Goal: Purchase product/service

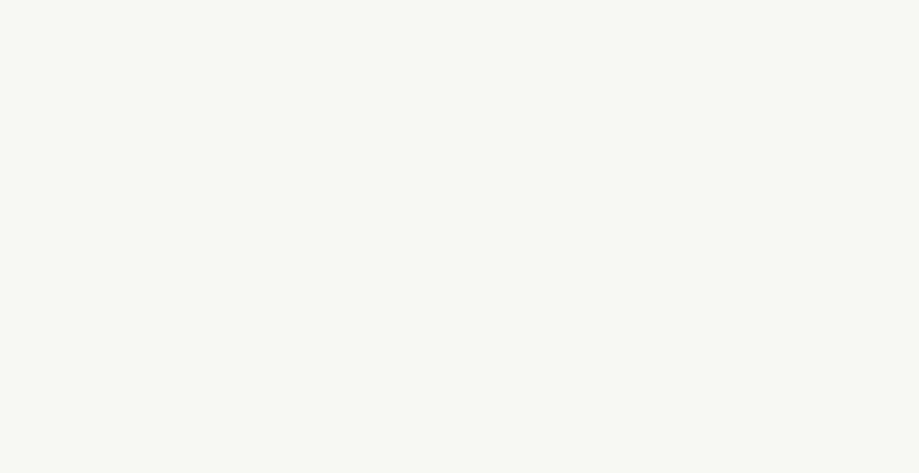
select select "ES"
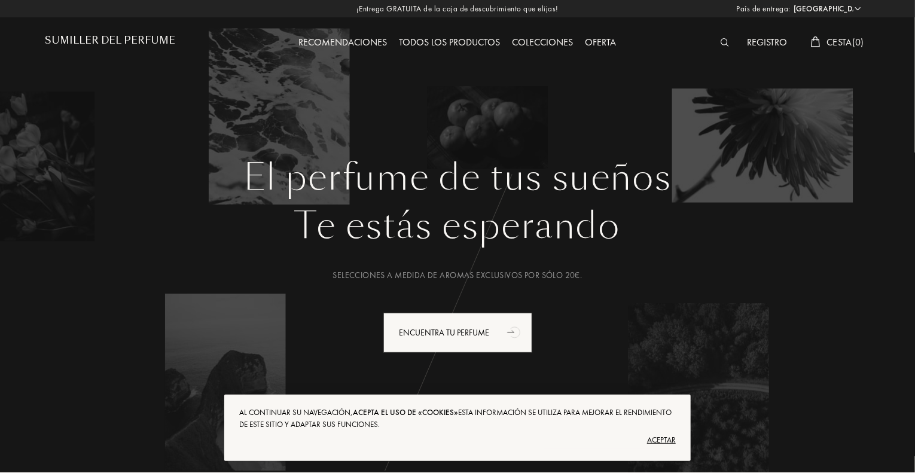
click at [663, 437] on font "Aceptar" at bounding box center [661, 440] width 29 height 10
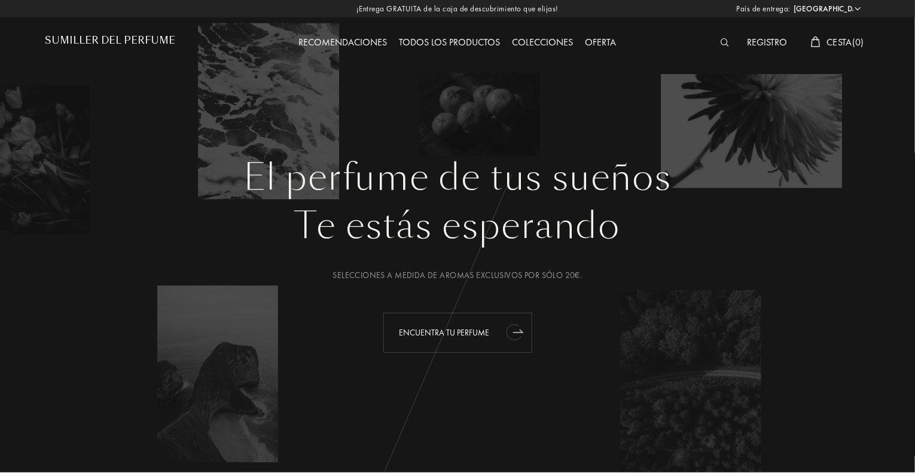
click at [478, 333] on font "Encuentra tu perfume" at bounding box center [444, 332] width 90 height 11
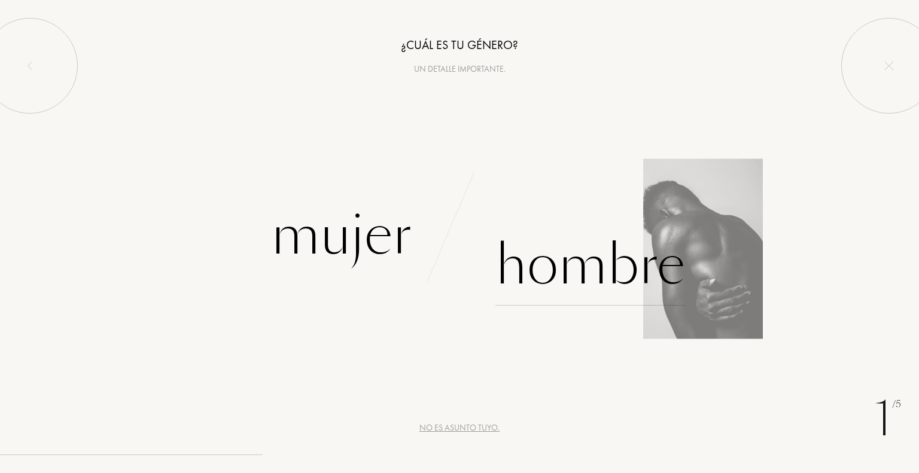
click at [565, 273] on div "Hombre" at bounding box center [590, 265] width 190 height 81
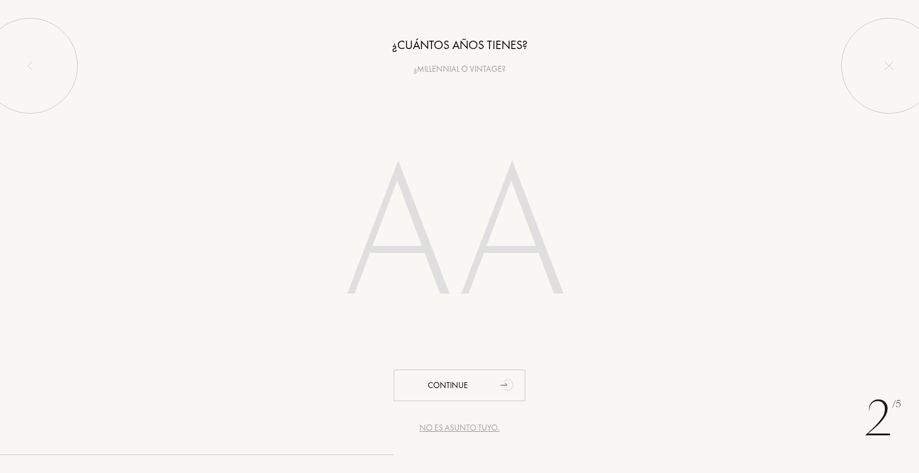
click at [498, 251] on input "number" at bounding box center [459, 238] width 341 height 242
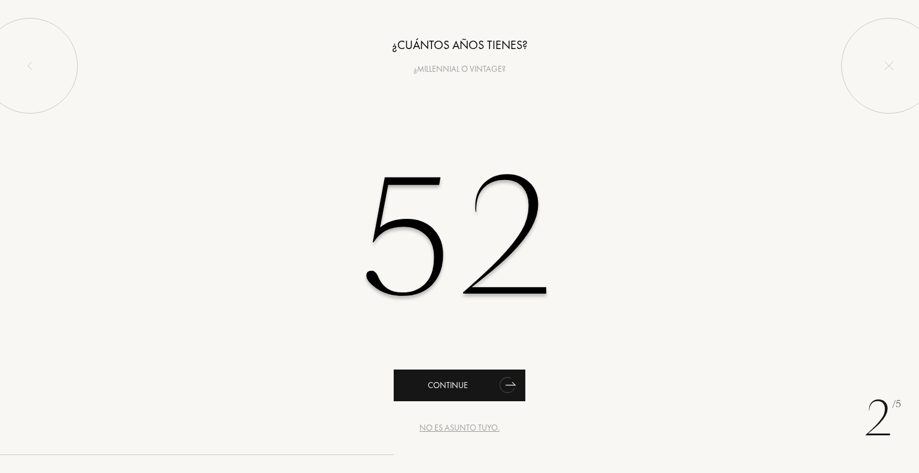
type input "52"
click at [463, 392] on div "Continue" at bounding box center [459, 386] width 132 height 32
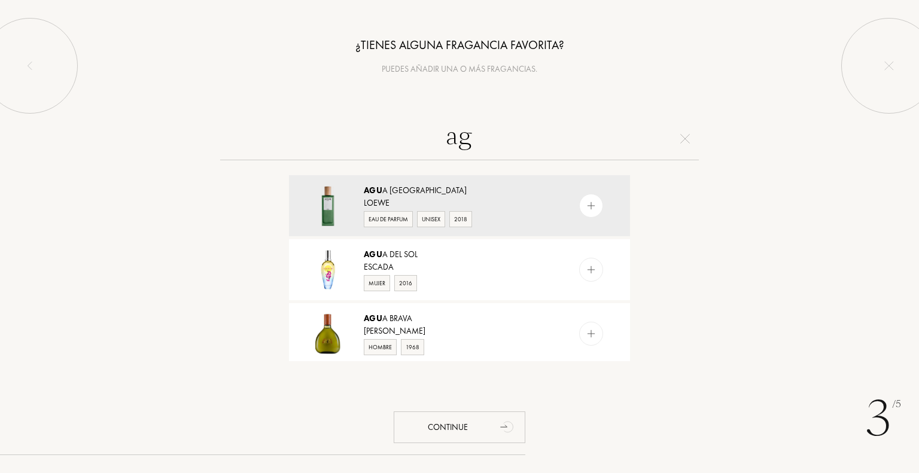
type input "a"
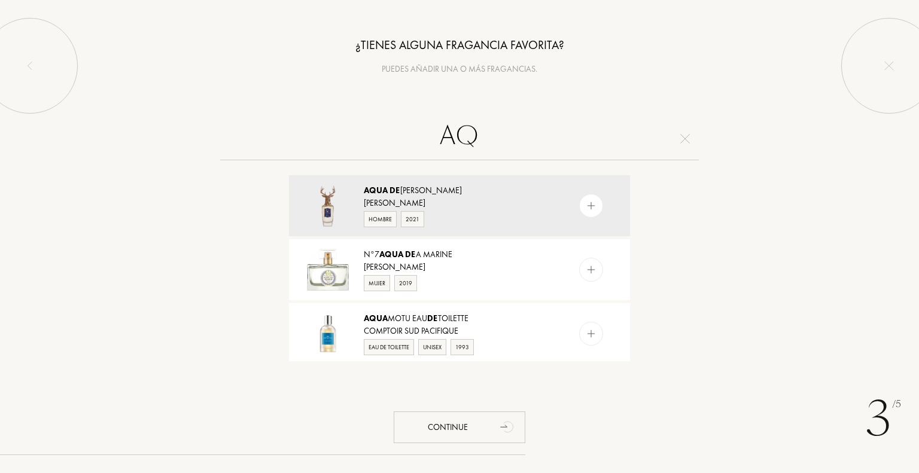
type input "A"
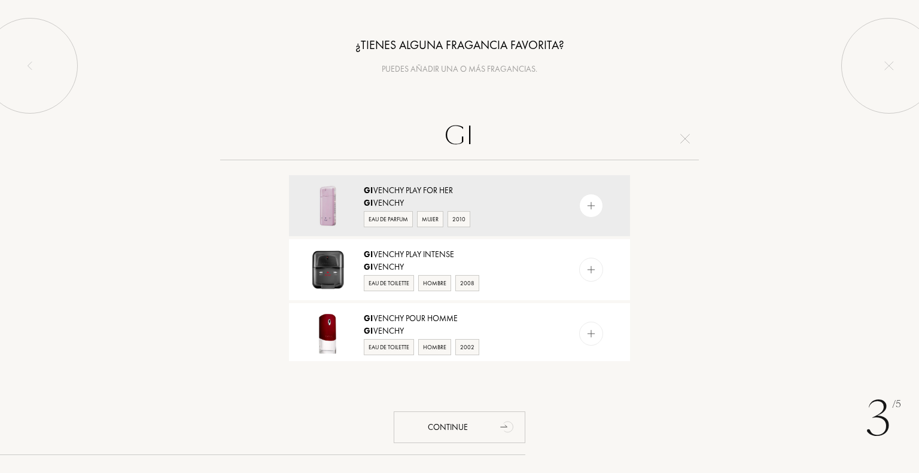
type input "G"
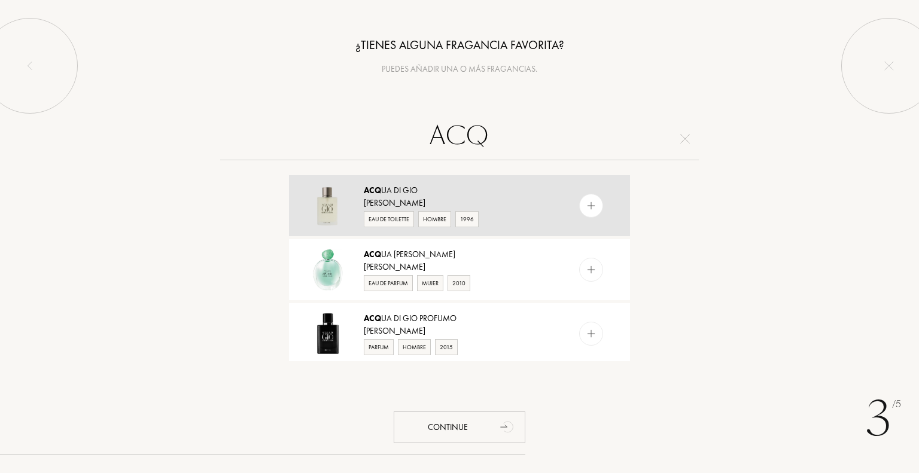
type input "ACQ"
click at [382, 200] on div "Giorgio Armani" at bounding box center [459, 203] width 190 height 13
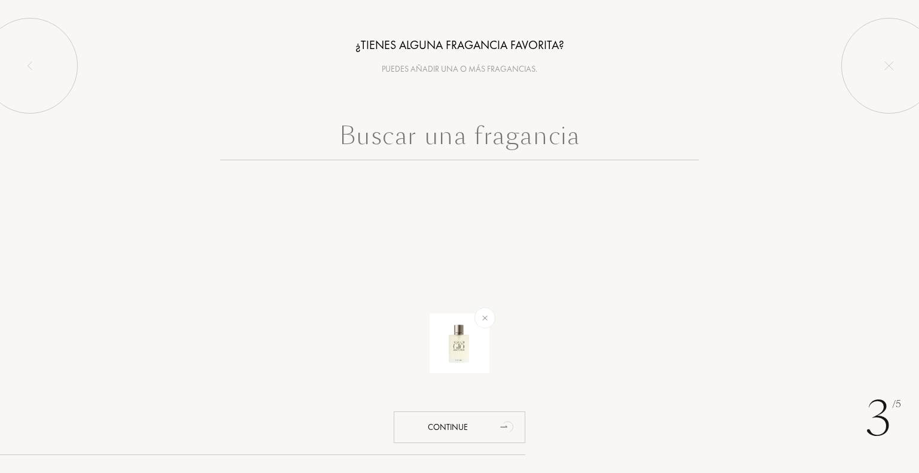
click at [392, 140] on input "text" at bounding box center [459, 138] width 478 height 43
click at [484, 319] on img at bounding box center [485, 318] width 14 height 14
click at [431, 130] on input "text" at bounding box center [459, 138] width 478 height 43
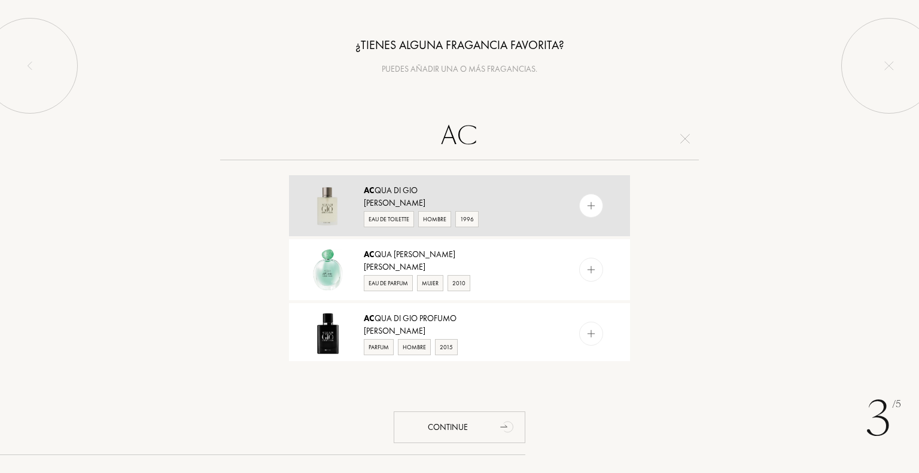
type input "AC"
click at [593, 208] on img at bounding box center [590, 205] width 11 height 11
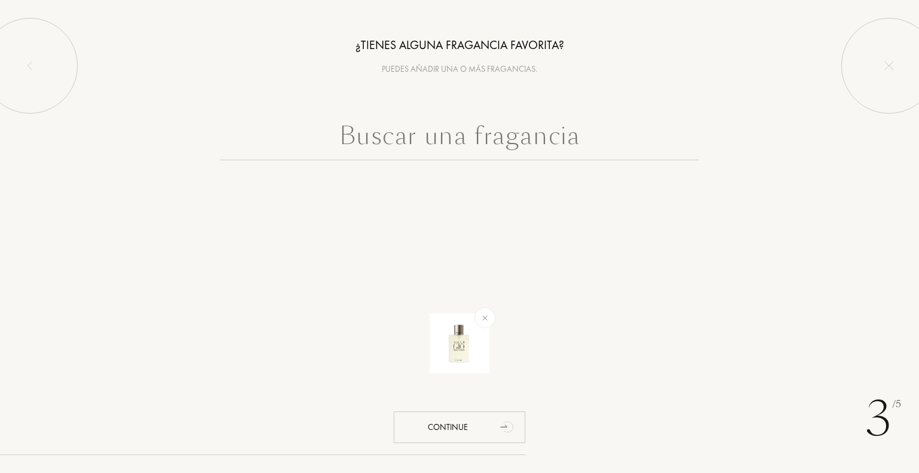
click at [474, 130] on input "text" at bounding box center [459, 138] width 478 height 43
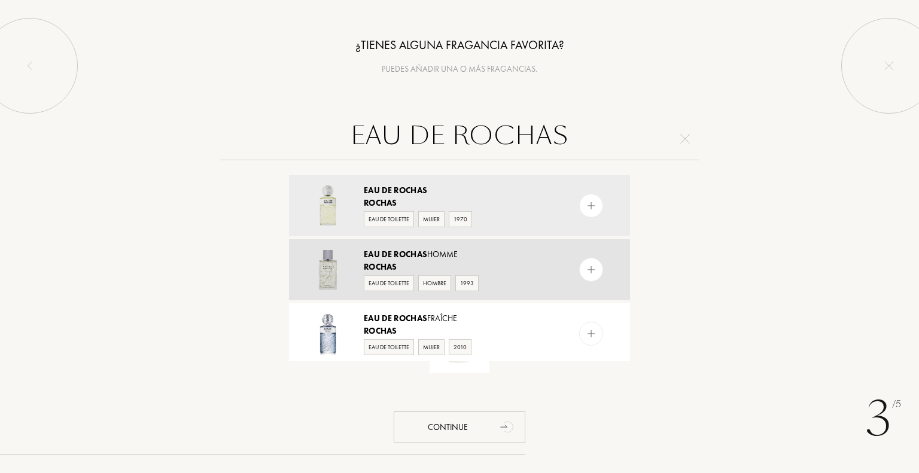
type input "EAU DE ROCHAS"
click at [593, 272] on img at bounding box center [590, 269] width 11 height 11
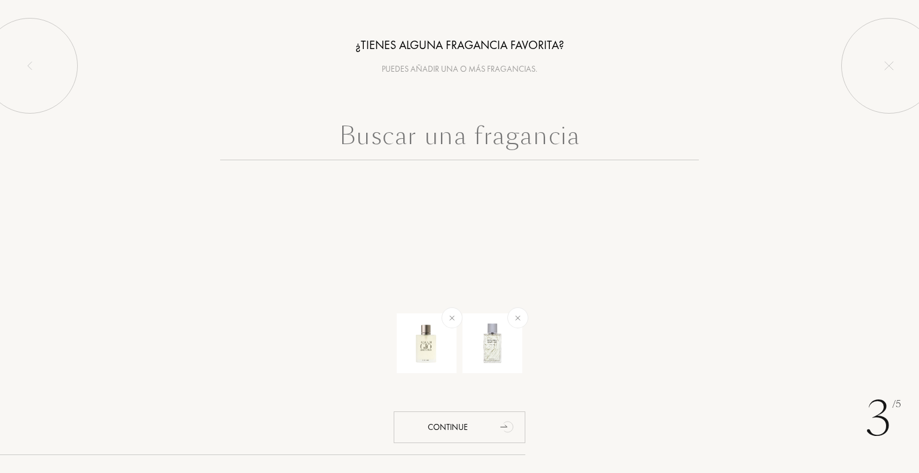
click at [496, 142] on input "text" at bounding box center [459, 138] width 478 height 43
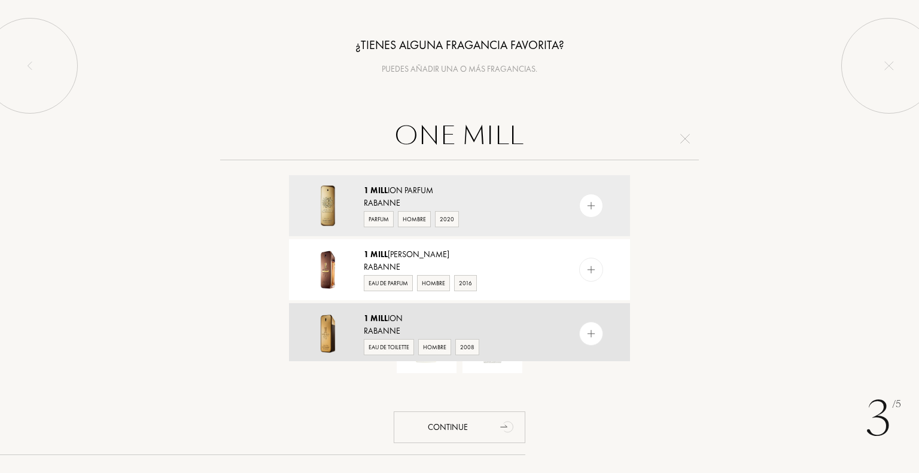
type input "ONE MILL"
click at [591, 336] on img at bounding box center [590, 333] width 11 height 11
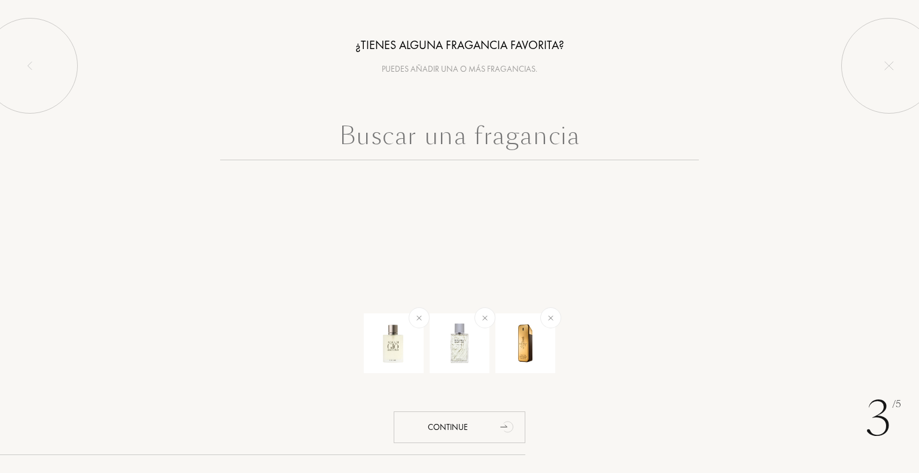
click at [440, 139] on input "text" at bounding box center [459, 138] width 478 height 43
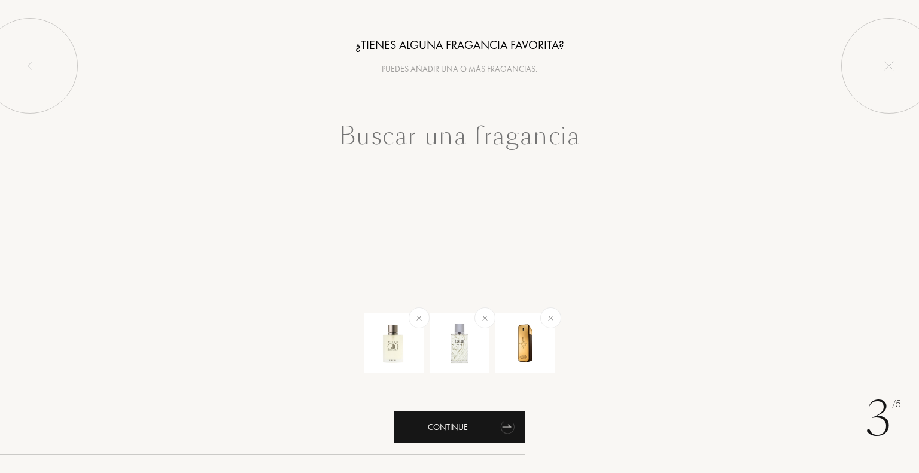
click at [459, 435] on div "Continue" at bounding box center [459, 427] width 132 height 32
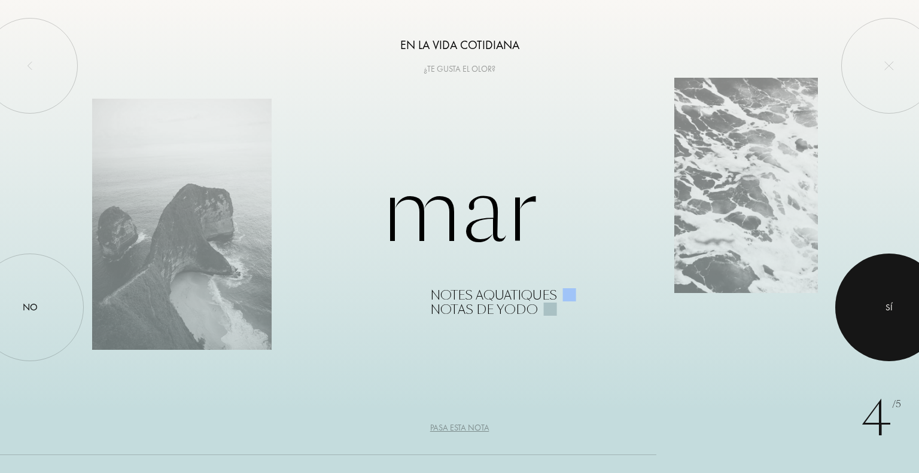
click at [855, 297] on div at bounding box center [889, 308] width 108 height 108
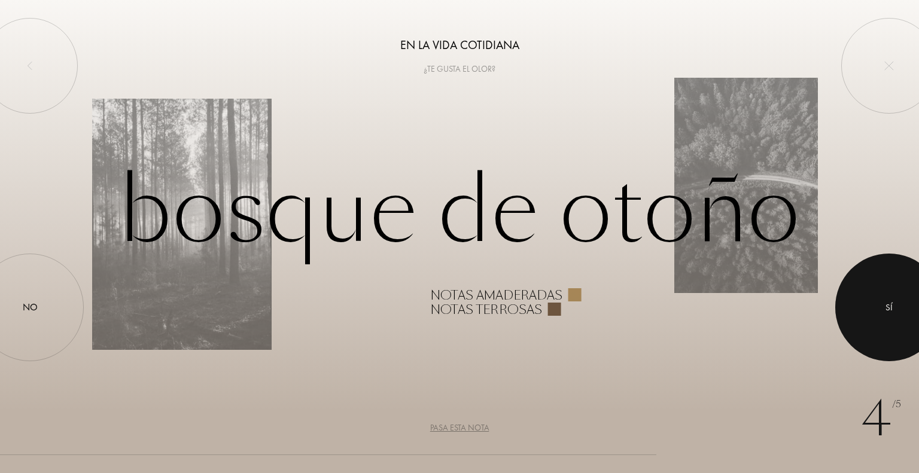
click at [884, 307] on div at bounding box center [889, 308] width 108 height 108
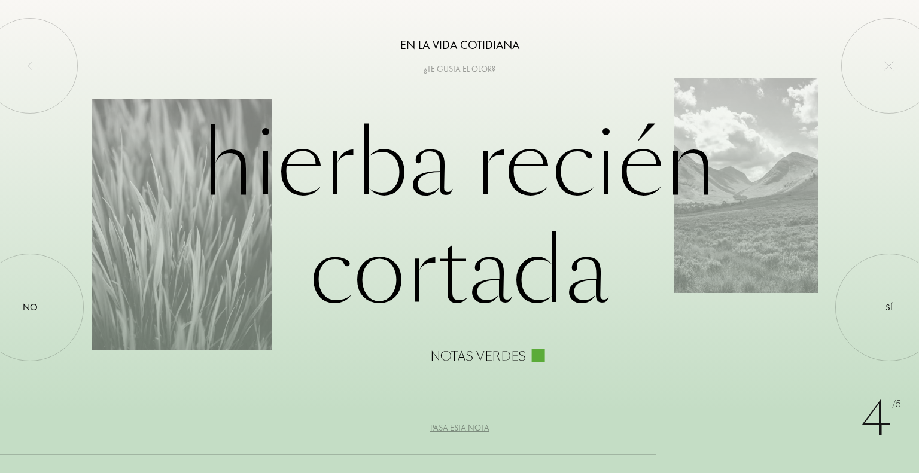
click at [456, 427] on div "Pasa esta nota" at bounding box center [459, 428] width 59 height 13
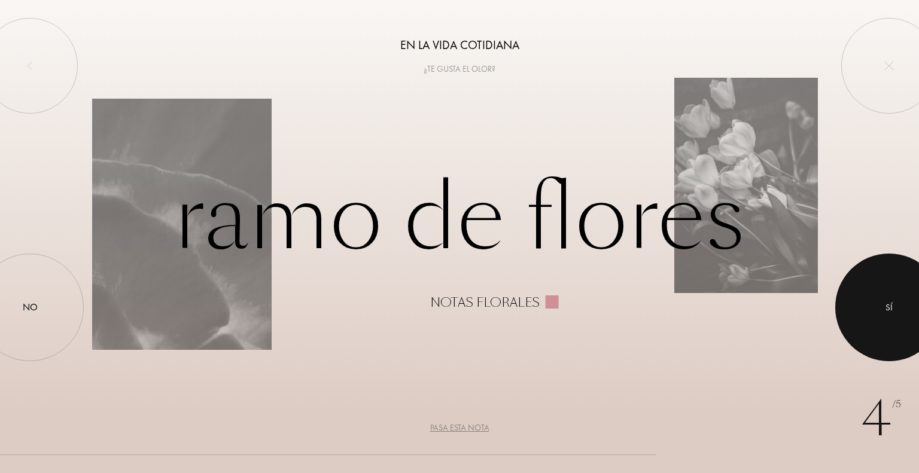
click at [870, 307] on div at bounding box center [889, 308] width 108 height 108
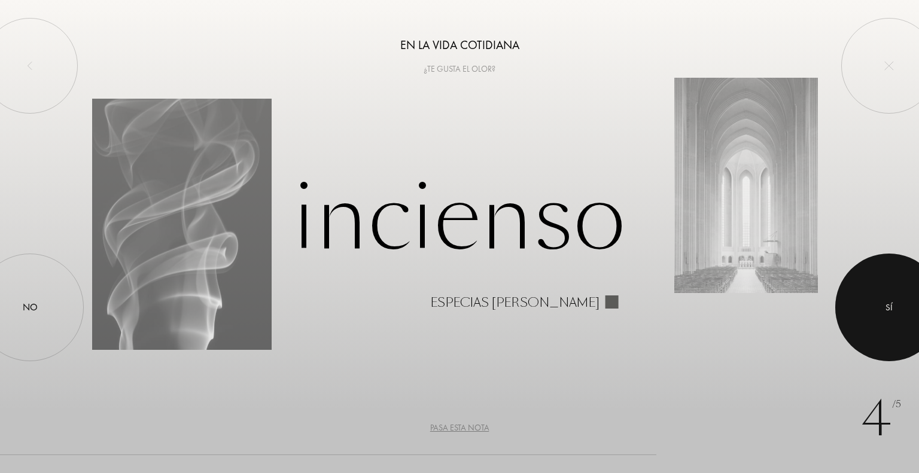
click at [916, 310] on div at bounding box center [889, 308] width 108 height 108
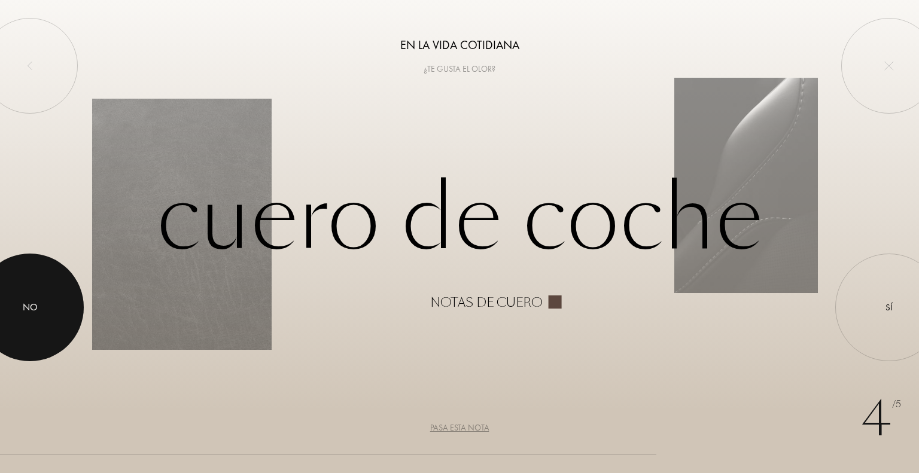
click at [53, 341] on div at bounding box center [30, 308] width 108 height 108
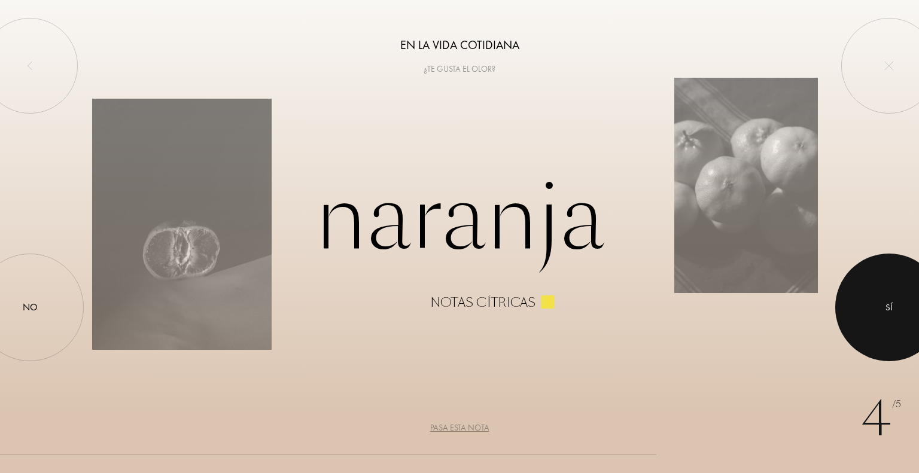
click at [913, 297] on div at bounding box center [889, 308] width 108 height 108
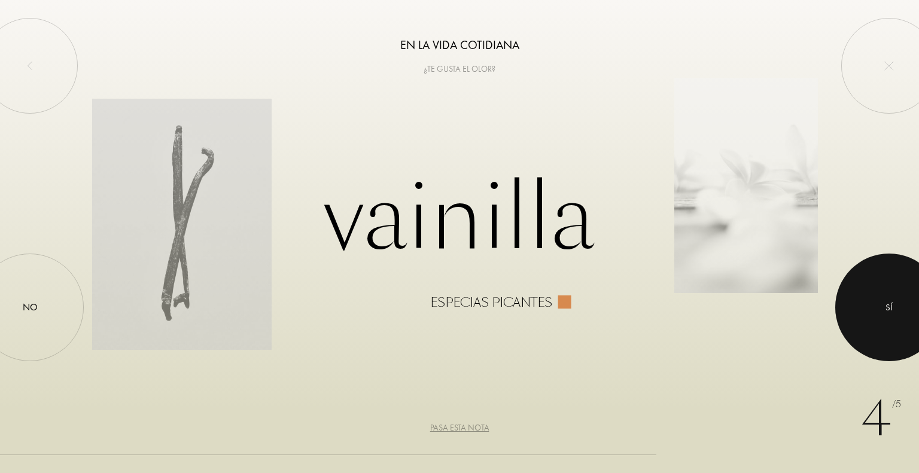
click at [905, 304] on div at bounding box center [889, 308] width 108 height 108
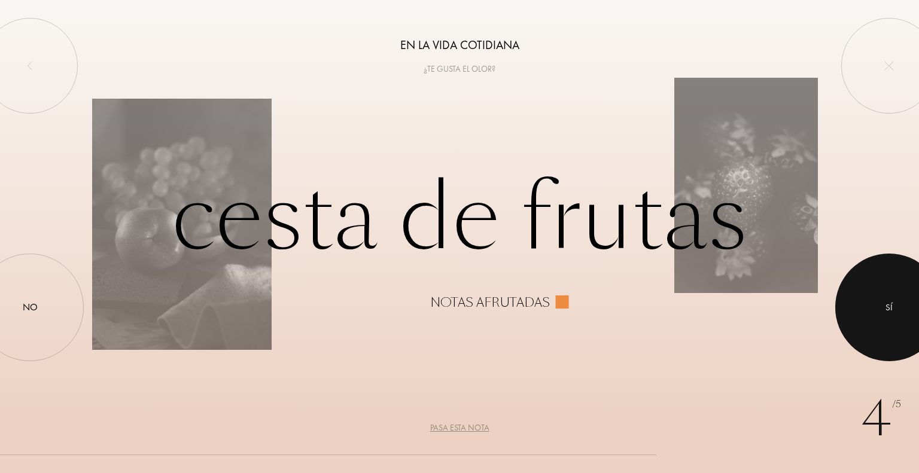
click at [913, 306] on div at bounding box center [889, 308] width 108 height 108
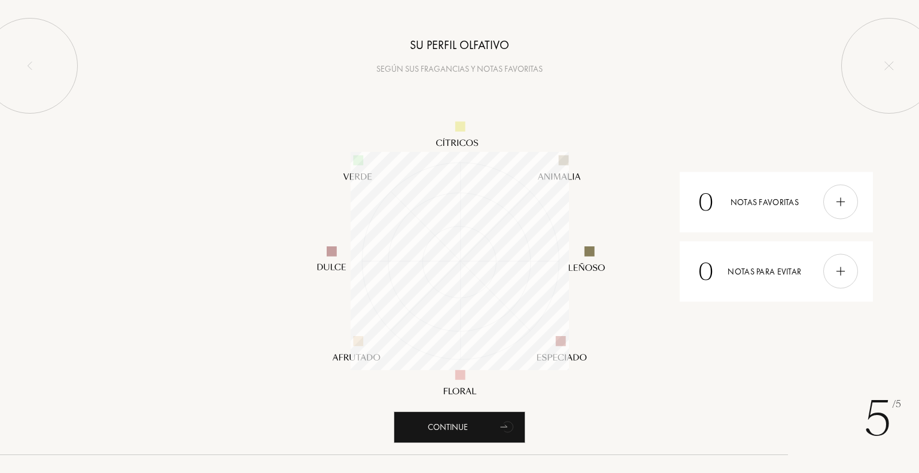
scroll to position [218, 218]
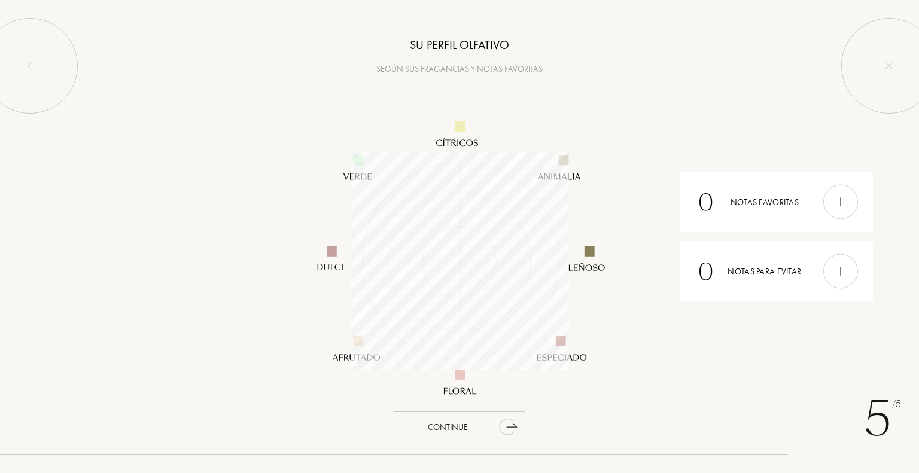
click at [457, 430] on div "Continue" at bounding box center [459, 427] width 132 height 32
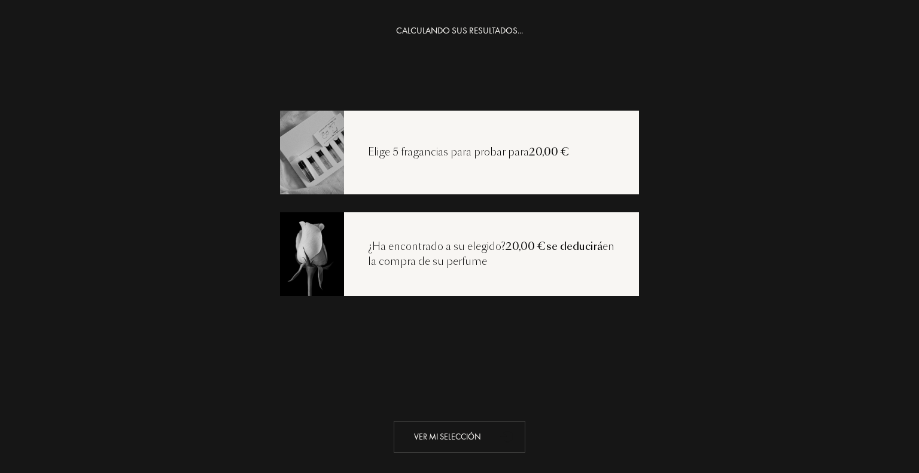
click at [450, 439] on div "Ver mi selección" at bounding box center [459, 437] width 132 height 32
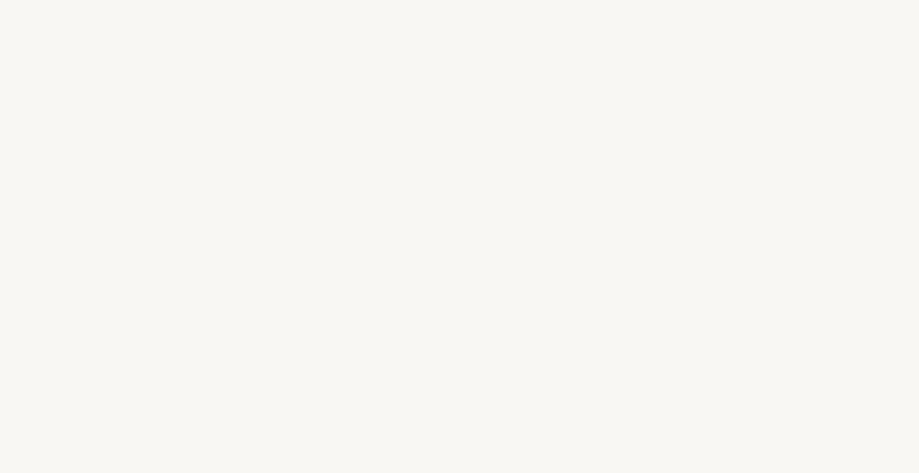
select select "ES"
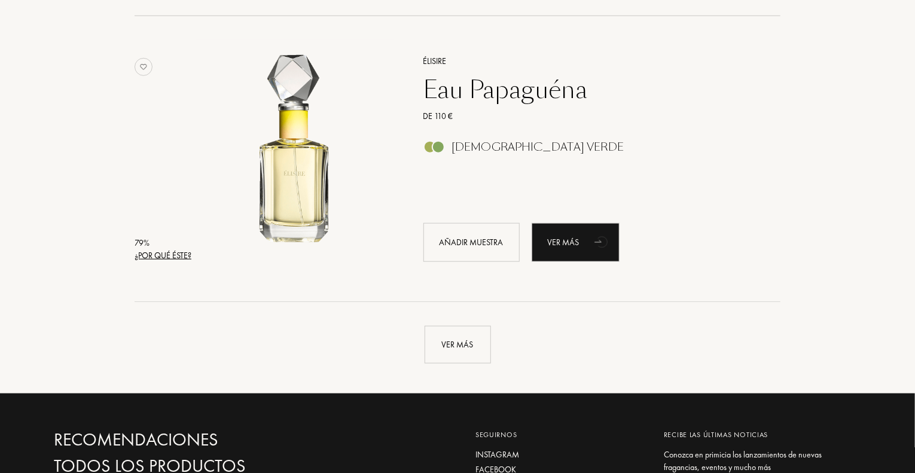
scroll to position [2930, 0]
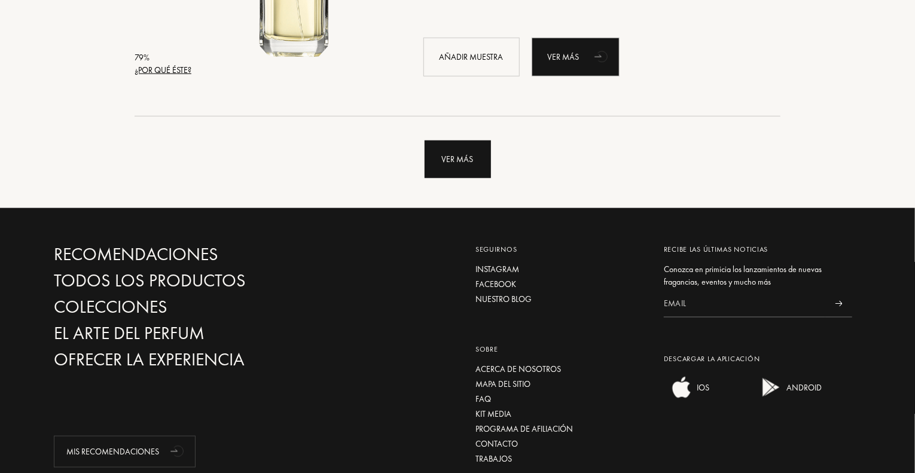
click at [444, 169] on div "Ver más" at bounding box center [458, 160] width 66 height 38
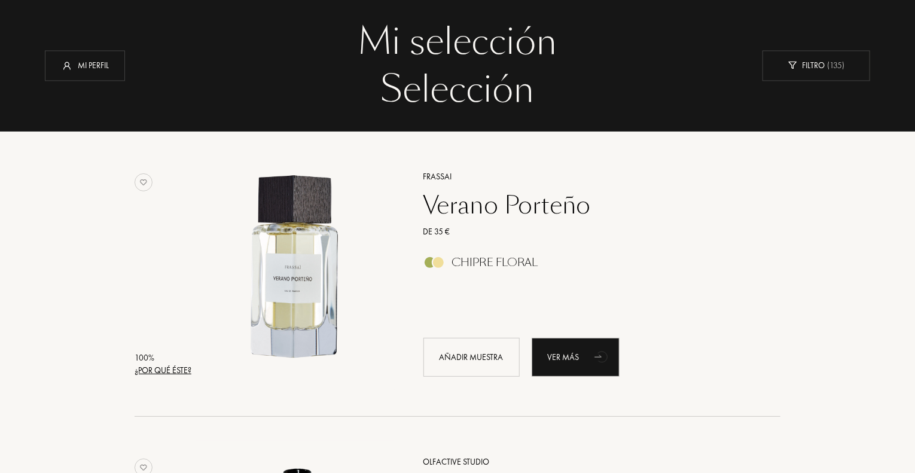
scroll to position [0, 0]
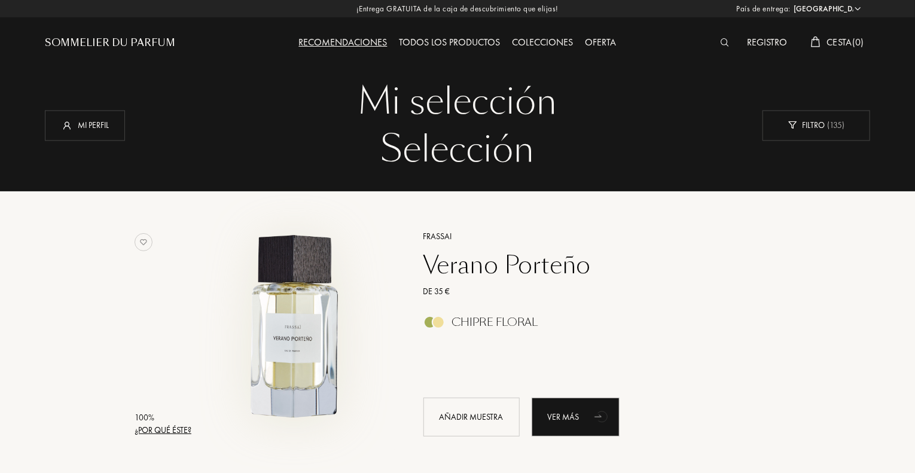
click at [308, 341] on img at bounding box center [295, 327] width 199 height 199
drag, startPoint x: 599, startPoint y: 38, endPoint x: 582, endPoint y: 53, distance: 22.4
click at [599, 38] on div "Oferta" at bounding box center [600, 43] width 43 height 16
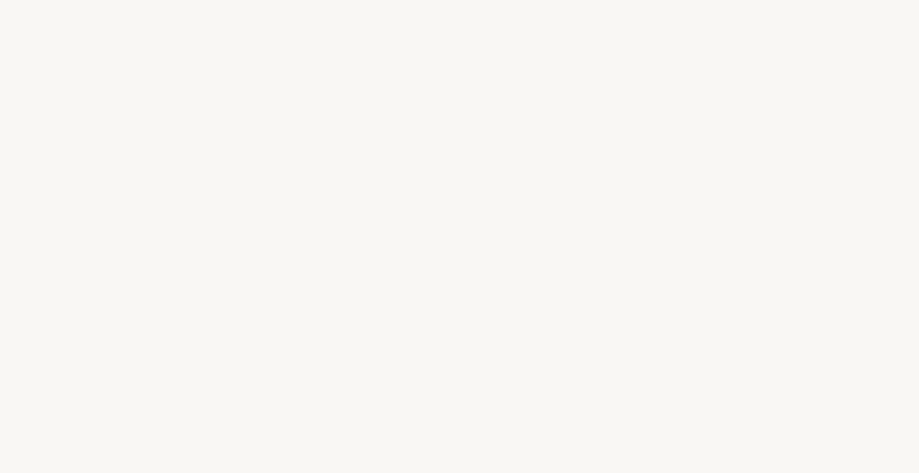
select select "ES"
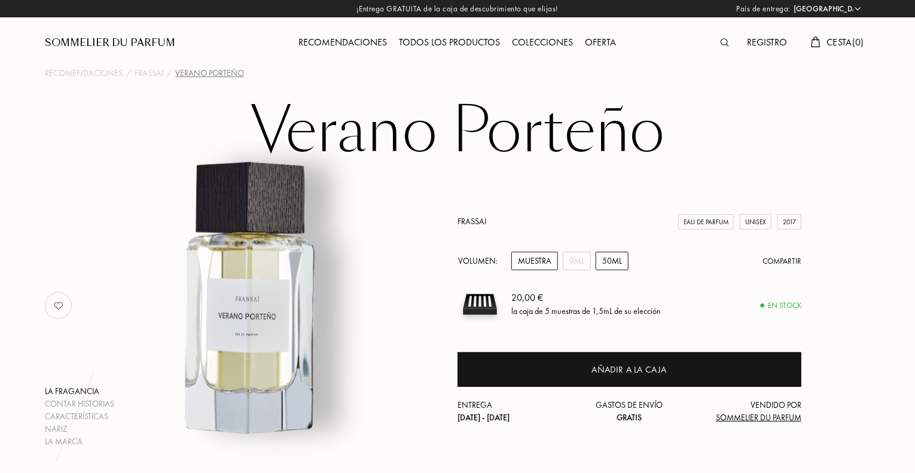
click at [607, 260] on div "50mL" at bounding box center [612, 261] width 33 height 19
click at [522, 263] on div "Muestra" at bounding box center [534, 261] width 47 height 19
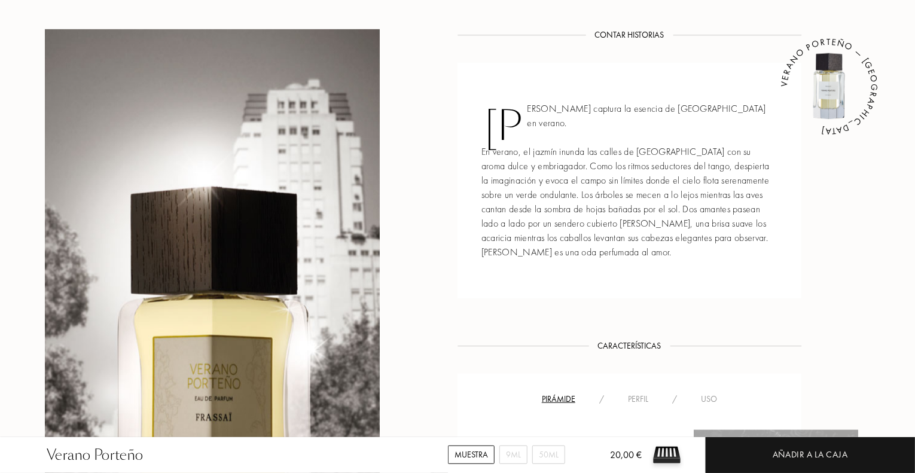
scroll to position [538, 0]
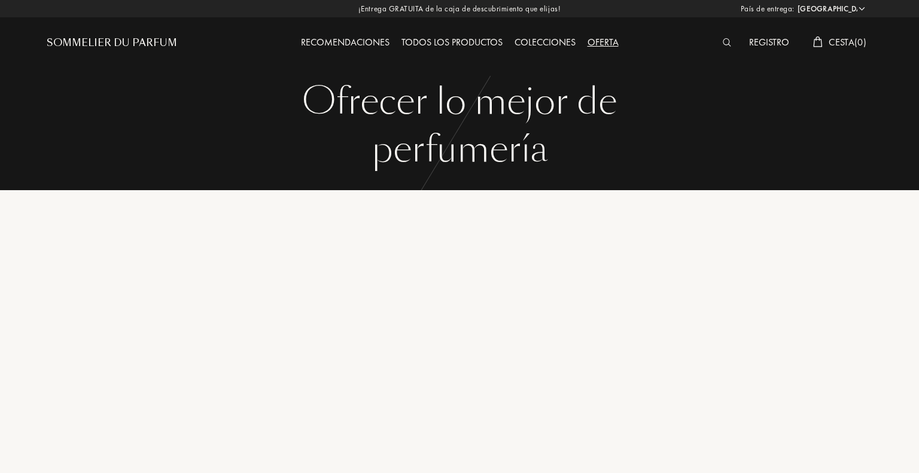
select select "ES"
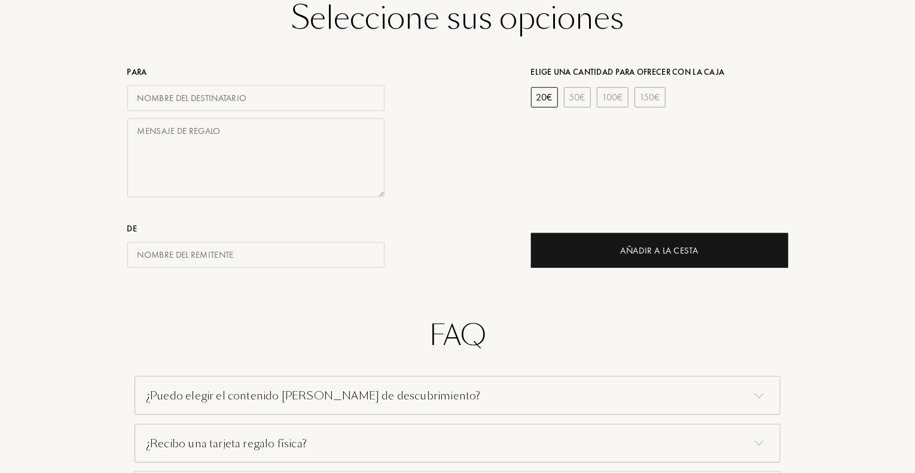
scroll to position [777, 0]
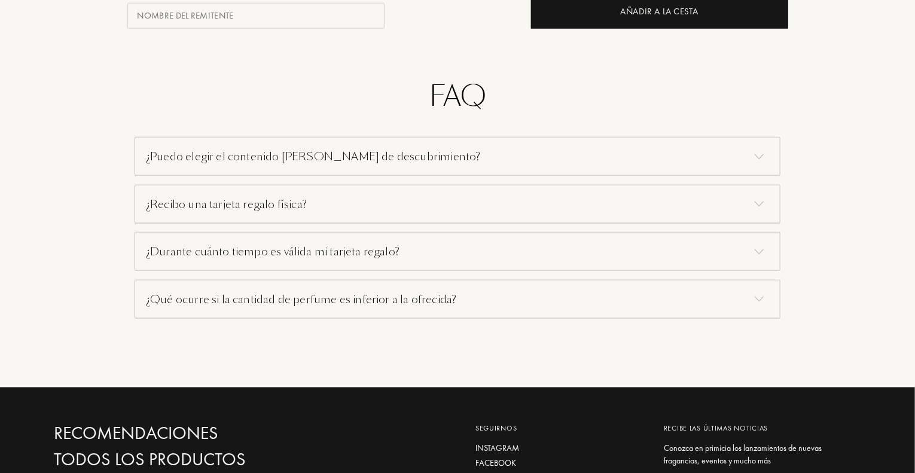
click at [237, 161] on div "¿Puedo elegir el contenido [PERSON_NAME] de descubrimiento?" at bounding box center [458, 156] width 646 height 39
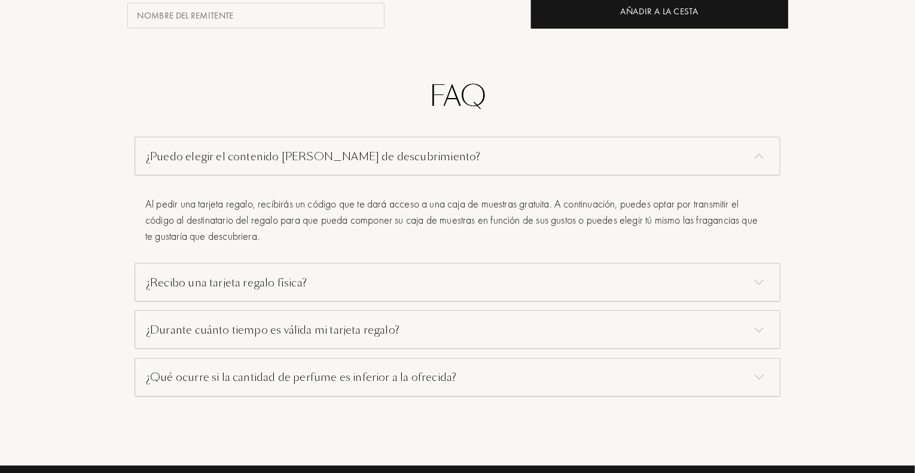
click at [189, 382] on div "¿Qué ocurre si la cantidad de perfume es inferior a la ofrecida?" at bounding box center [458, 377] width 646 height 39
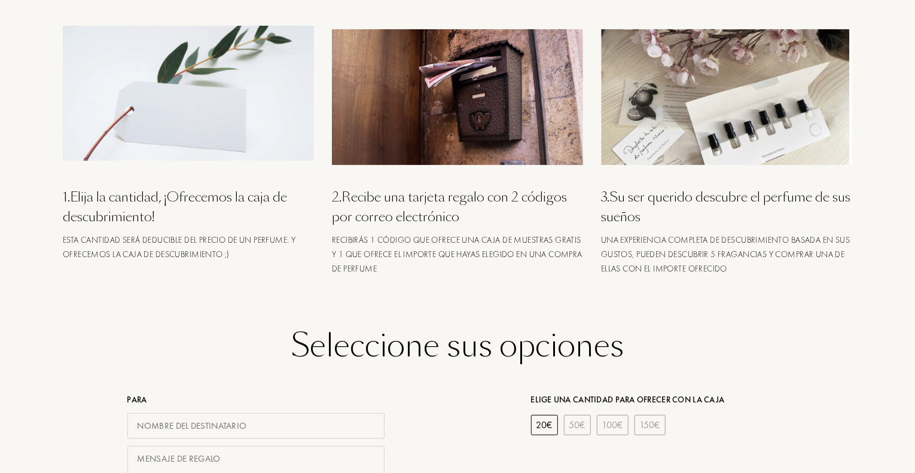
scroll to position [120, 0]
